Goal: Transaction & Acquisition: Purchase product/service

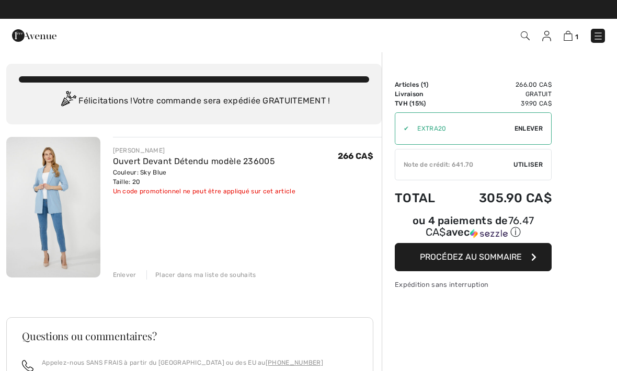
click at [525, 164] on span "Utiliser" at bounding box center [527, 164] width 29 height 9
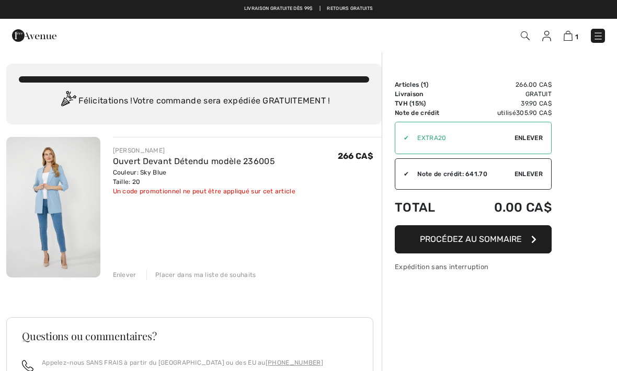
click at [496, 240] on span "Procédez au sommaire" at bounding box center [471, 239] width 102 height 10
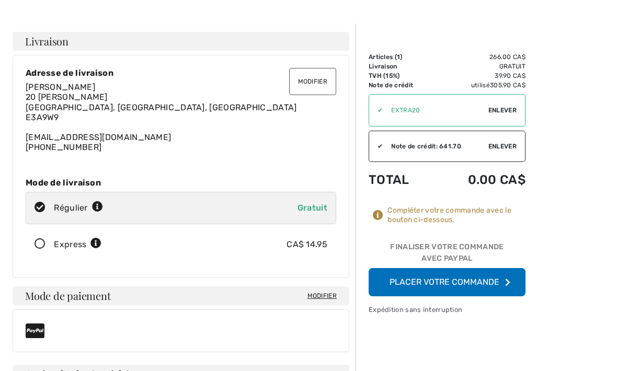
scroll to position [28, 0]
click at [105, 204] on input "radio" at bounding box center [106, 207] width 7 height 31
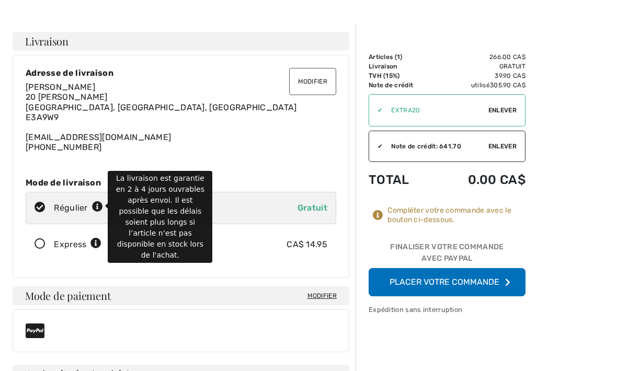
click at [102, 205] on icon at bounding box center [97, 207] width 11 height 11
radio input "true"
click at [261, 136] on div "Michelle Anne Duguay 20 Thomas Crt Fredericton, NB, CA E3A9W9 duguaymad@gmail.c…" at bounding box center [181, 117] width 310 height 70
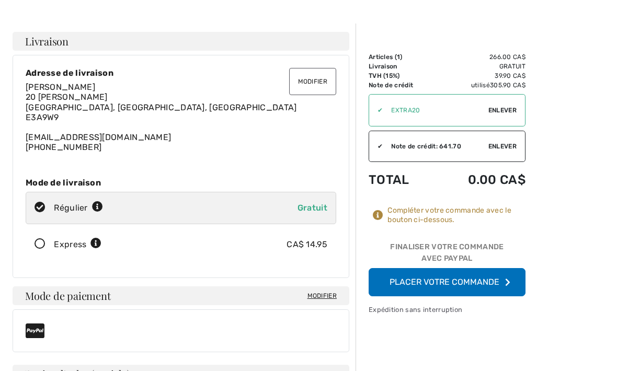
click at [468, 283] on button "Placer votre commande" at bounding box center [446, 282] width 157 height 28
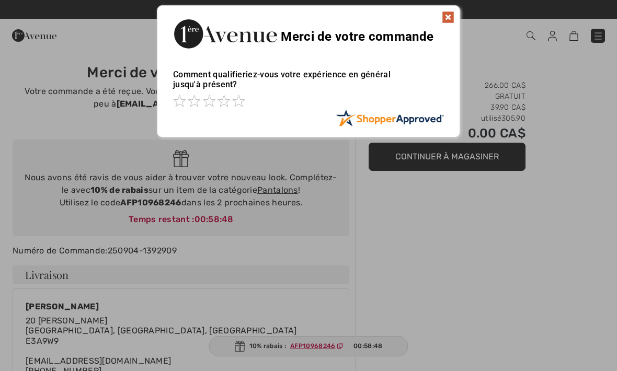
click at [452, 14] on img at bounding box center [448, 17] width 13 height 13
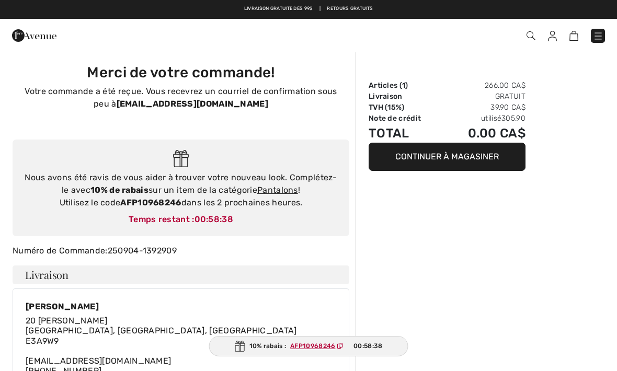
click at [273, 192] on link "Pantalons" at bounding box center [277, 190] width 41 height 10
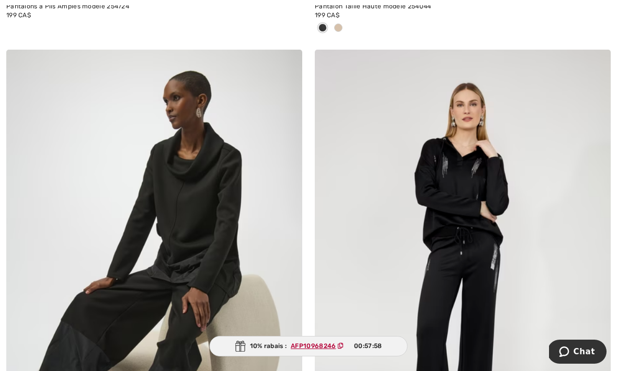
scroll to position [4717, 0]
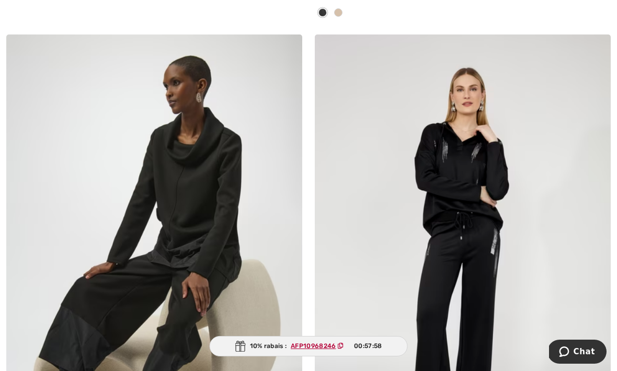
click at [521, 267] on img at bounding box center [463, 256] width 296 height 444
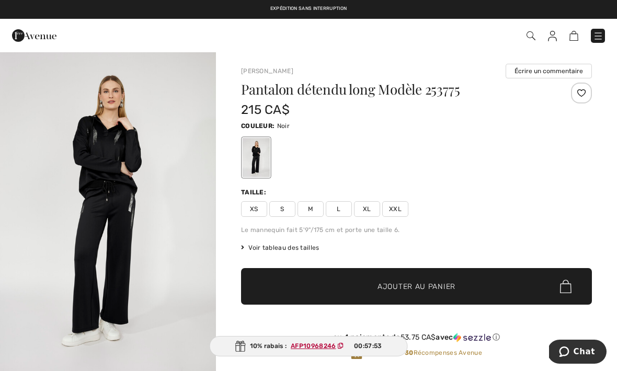
click at [155, 240] on img "1 / 4" at bounding box center [108, 213] width 216 height 324
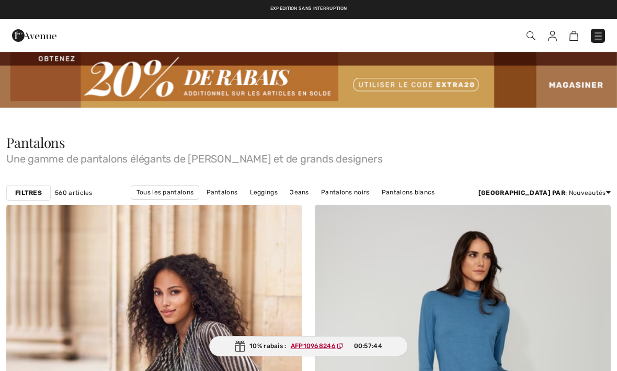
scroll to position [4752, 0]
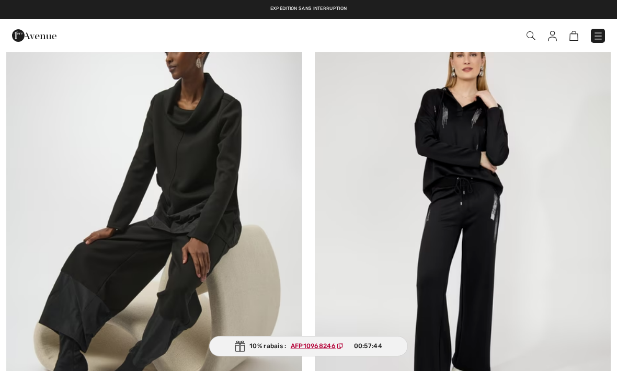
checkbox input "true"
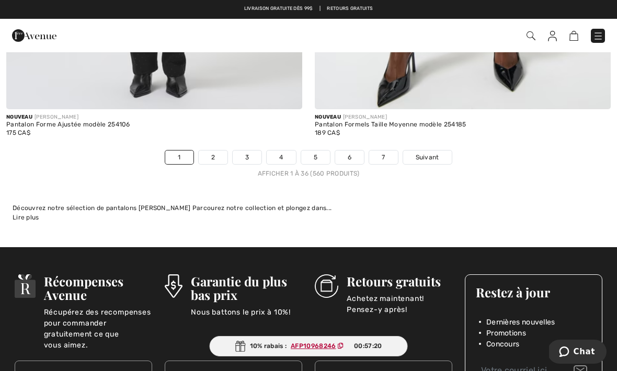
scroll to position [9130, 0]
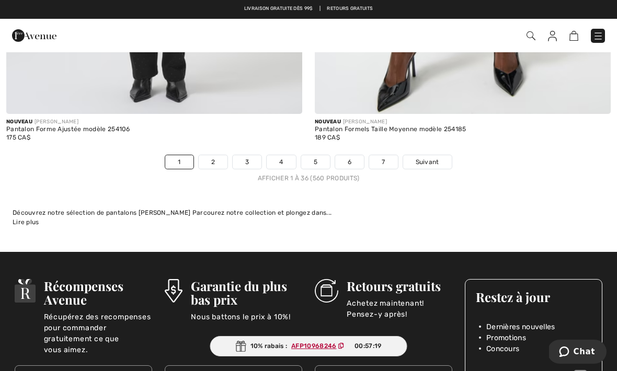
click at [207, 157] on link "2" at bounding box center [213, 162] width 29 height 14
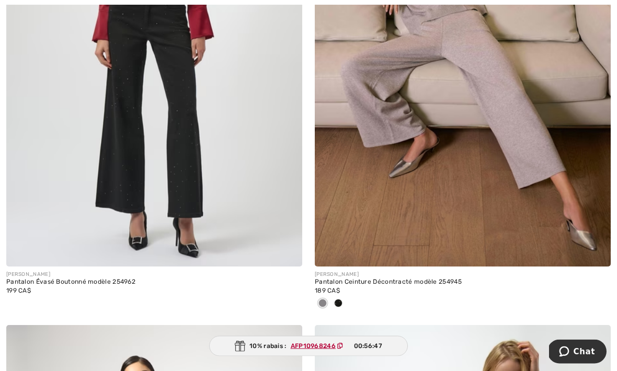
scroll to position [4426, 0]
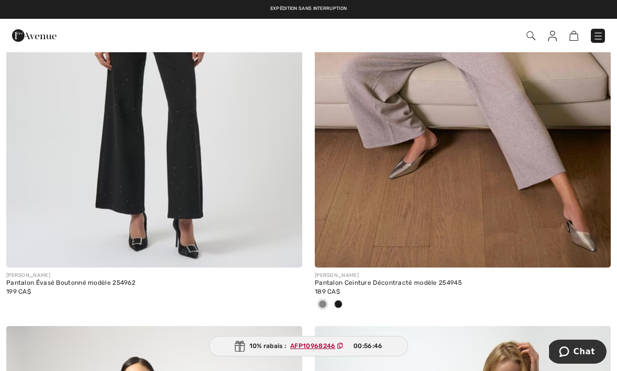
click at [342, 300] on span at bounding box center [338, 304] width 8 height 8
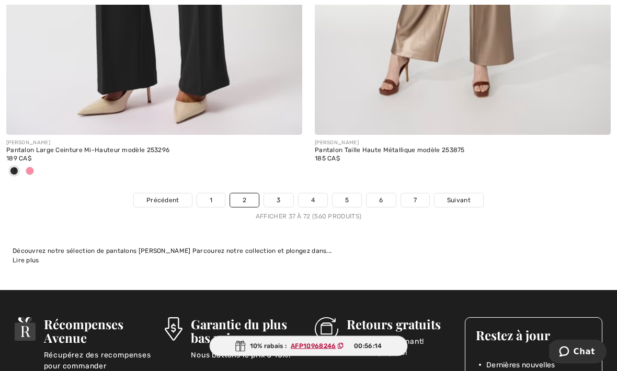
scroll to position [9134, 0]
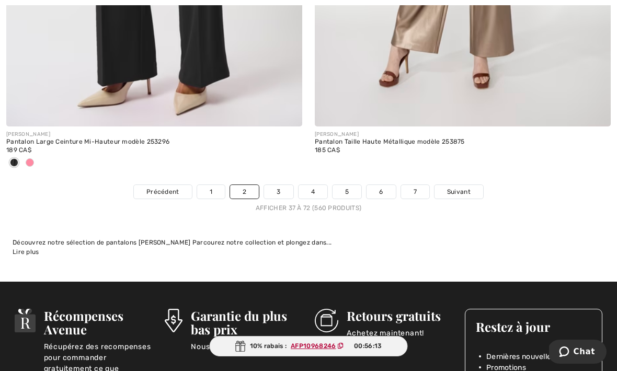
click at [279, 185] on link "3" at bounding box center [278, 192] width 29 height 14
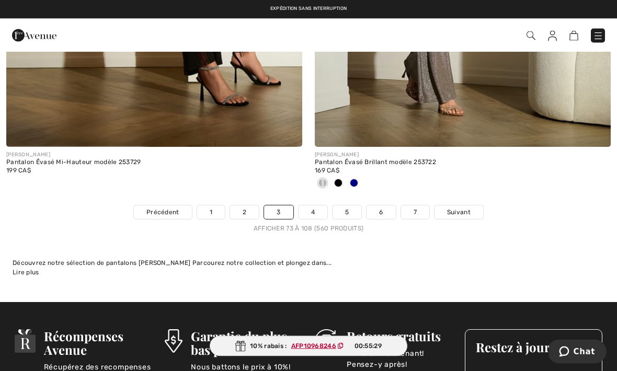
scroll to position [9045, 0]
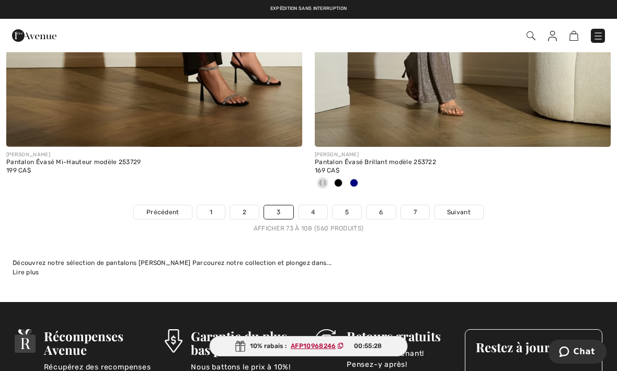
click at [315, 210] on link "4" at bounding box center [312, 212] width 29 height 14
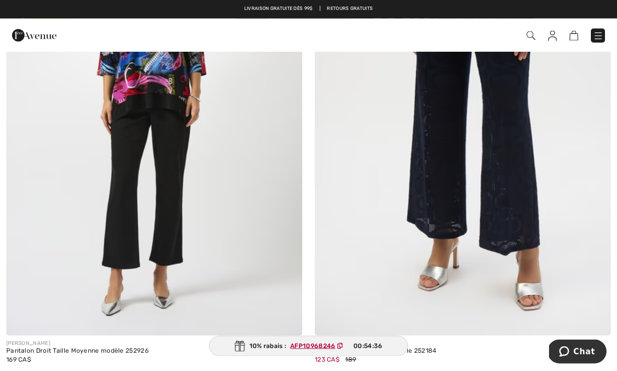
scroll to position [5733, 0]
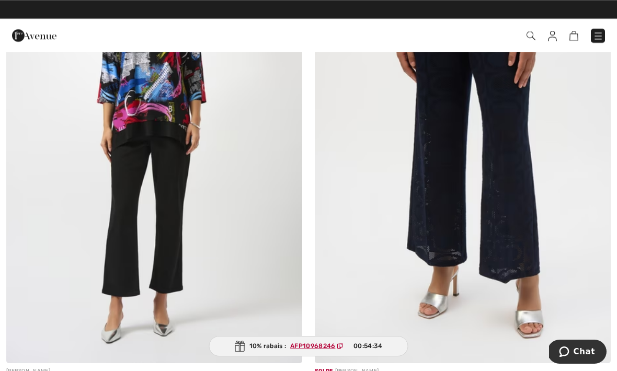
click at [510, 207] on img at bounding box center [463, 142] width 296 height 444
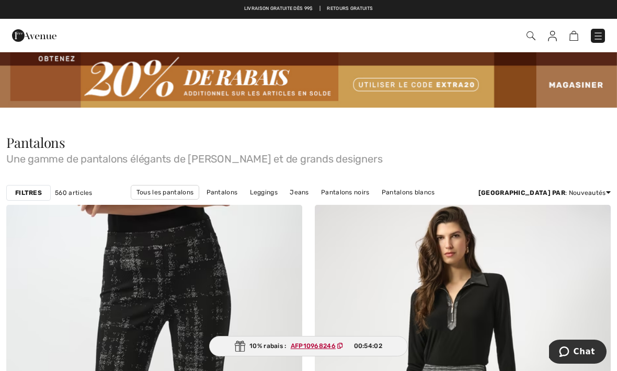
click at [32, 192] on strong "Filtres" at bounding box center [28, 192] width 27 height 9
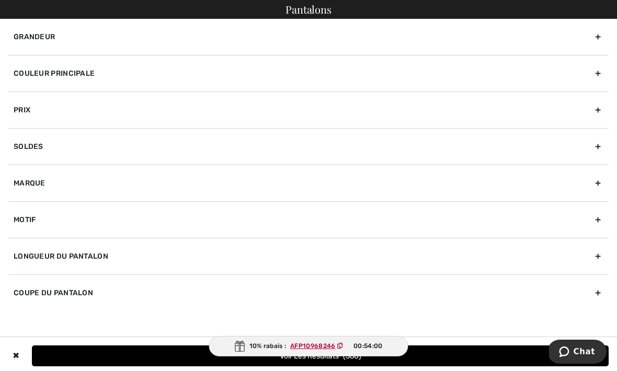
click at [607, 33] on div "Grandeur" at bounding box center [308, 37] width 600 height 36
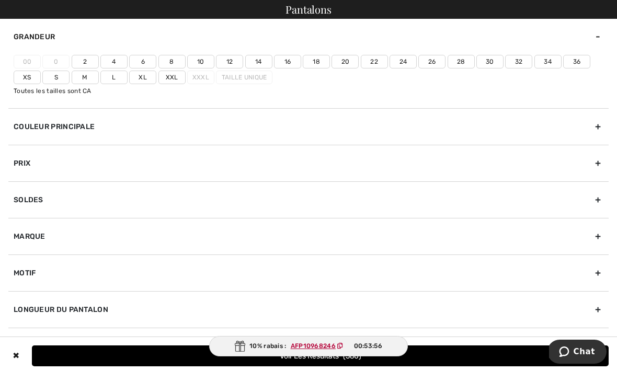
click at [341, 58] on label "20" at bounding box center [344, 62] width 27 height 14
click at [0, 0] on input"] "20" at bounding box center [0, 0] width 0 height 0
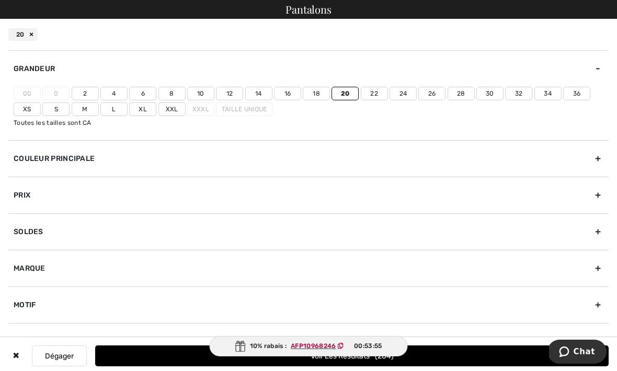
click at [321, 89] on label "18" at bounding box center [316, 94] width 27 height 14
click at [0, 0] on input"] "18" at bounding box center [0, 0] width 0 height 0
click at [143, 113] on label "Xl" at bounding box center [142, 109] width 27 height 14
click at [0, 0] on input"] "Xl" at bounding box center [0, 0] width 0 height 0
click at [172, 112] on label "Xxl" at bounding box center [171, 109] width 27 height 14
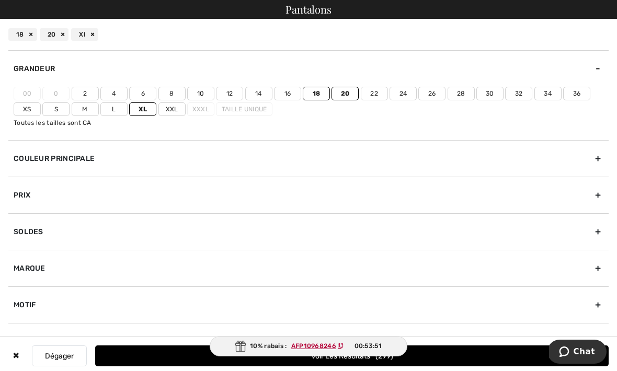
click at [0, 0] on input"] "Xxl" at bounding box center [0, 0] width 0 height 0
click at [15, 356] on div "✖" at bounding box center [15, 355] width 15 height 21
